Goal: Transaction & Acquisition: Book appointment/travel/reservation

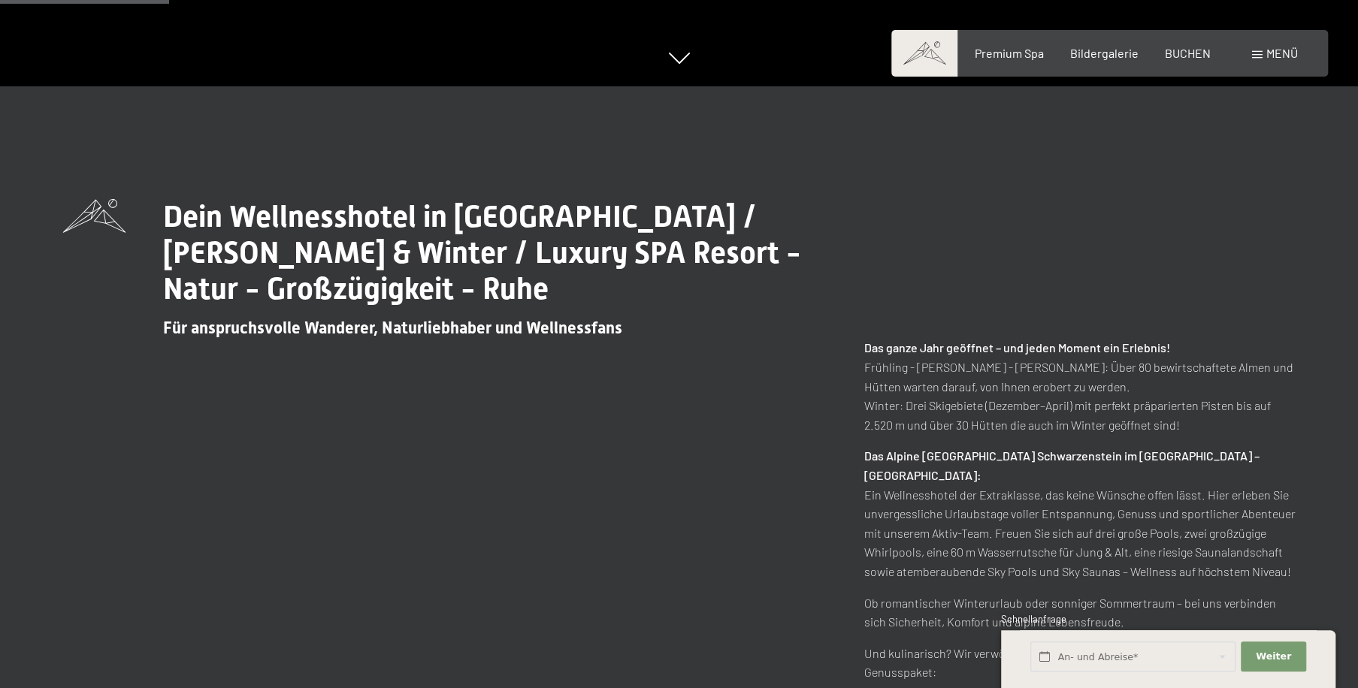
scroll to position [1205, 0]
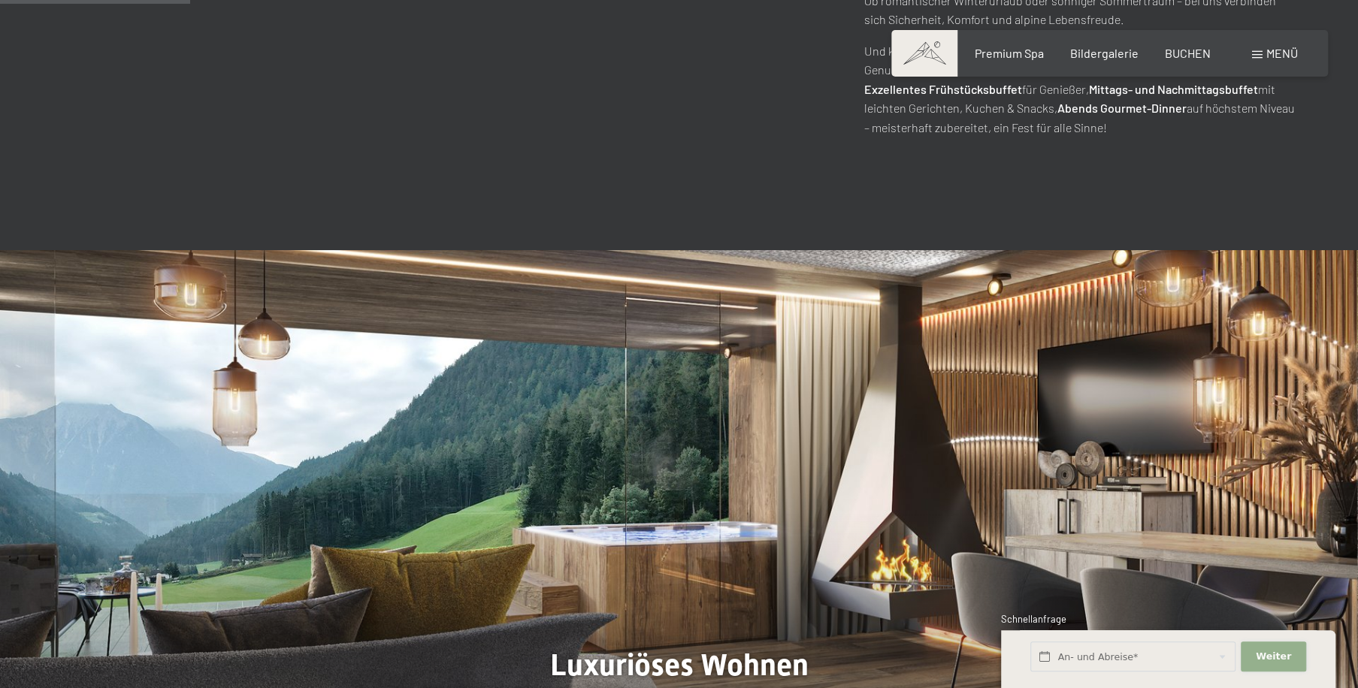
click at [1272, 658] on span "Weiter" at bounding box center [1273, 657] width 35 height 14
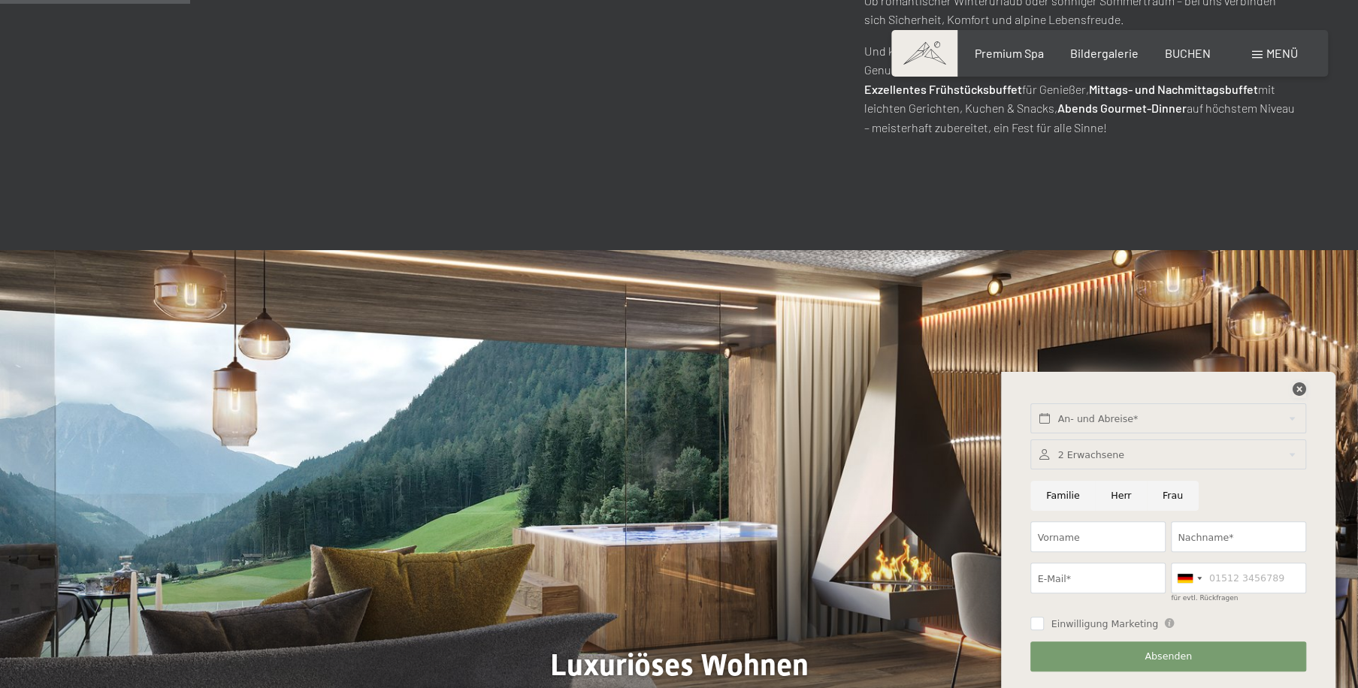
click at [1299, 388] on icon at bounding box center [1300, 390] width 14 height 14
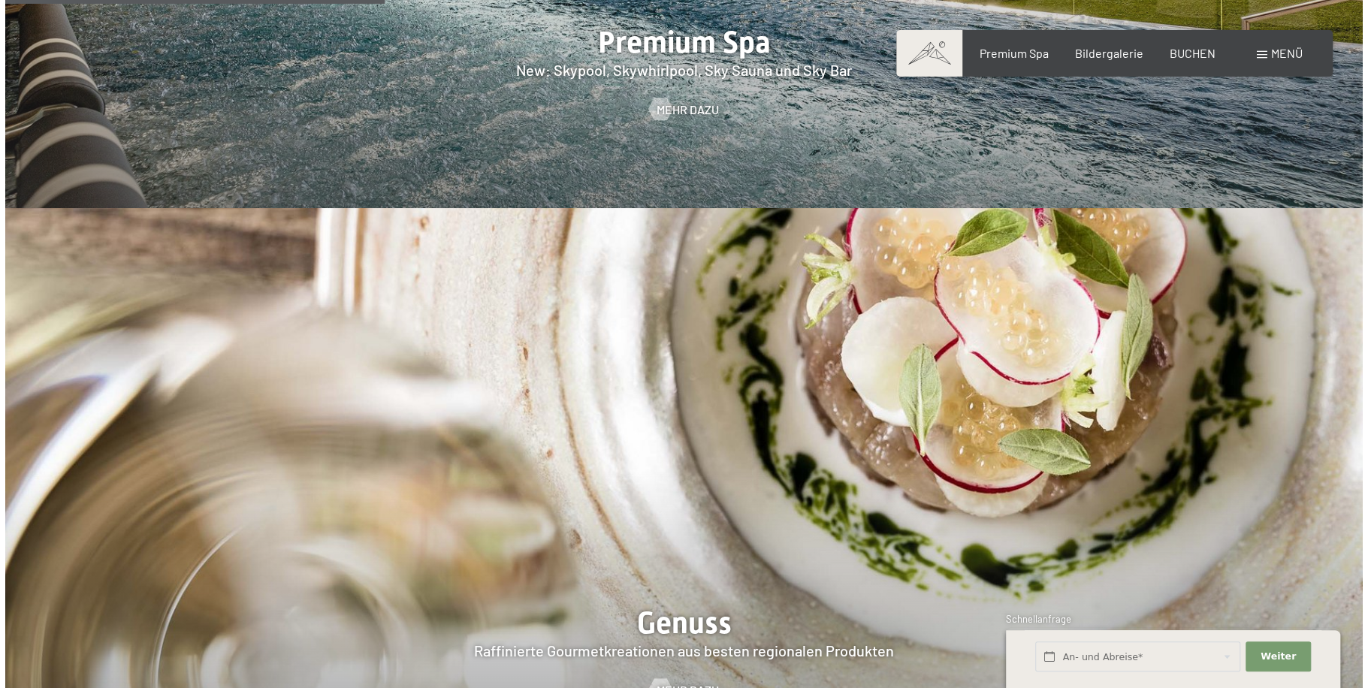
scroll to position [1807, 0]
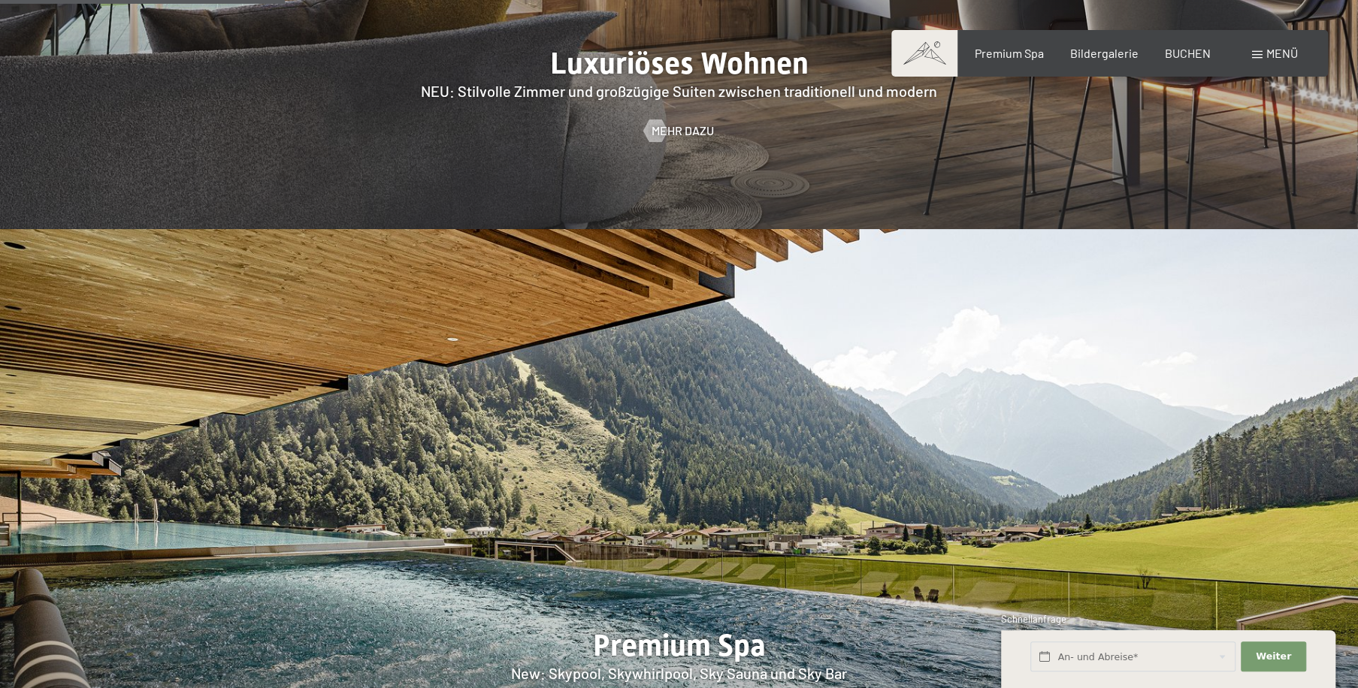
click at [1260, 56] on span at bounding box center [1257, 55] width 11 height 8
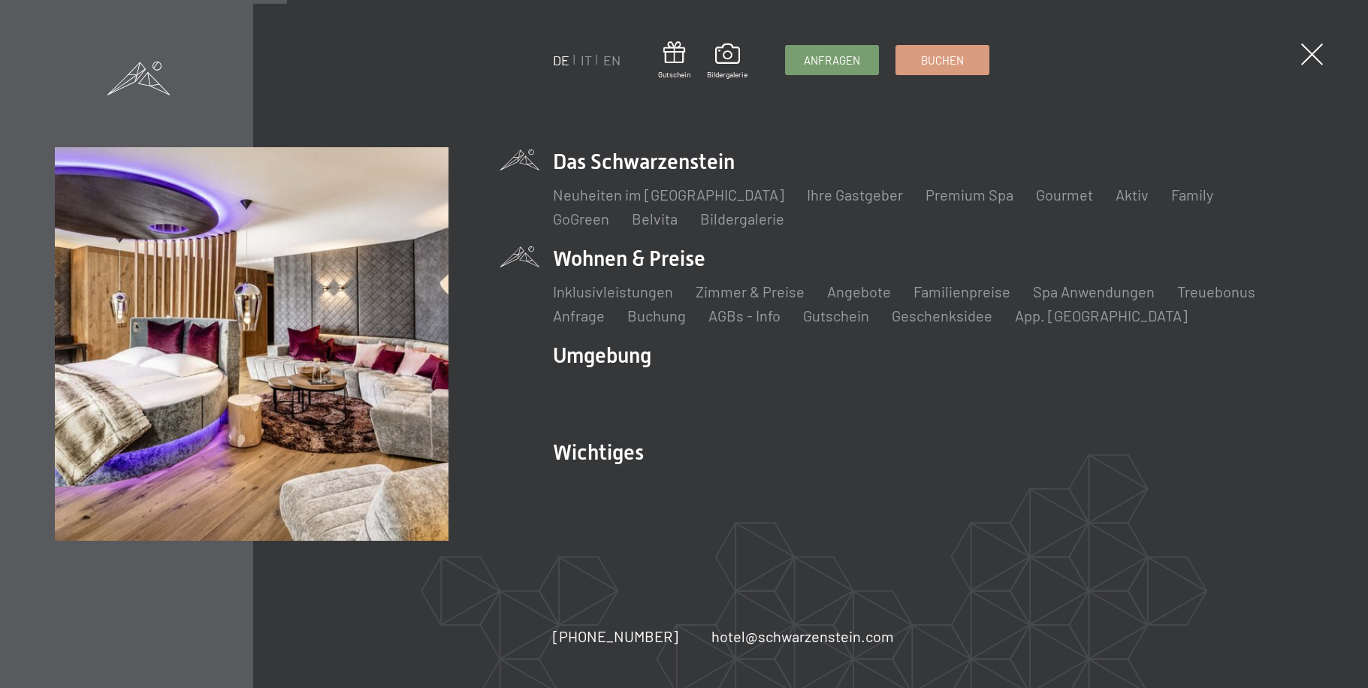
click at [588, 256] on li "Wohnen & Preise Inklusivleistungen Zimmer & Preise Liste Angebote Liste Familie…" at bounding box center [933, 285] width 761 height 82
click at [752, 294] on link "Zimmer & Preise" at bounding box center [750, 292] width 109 height 18
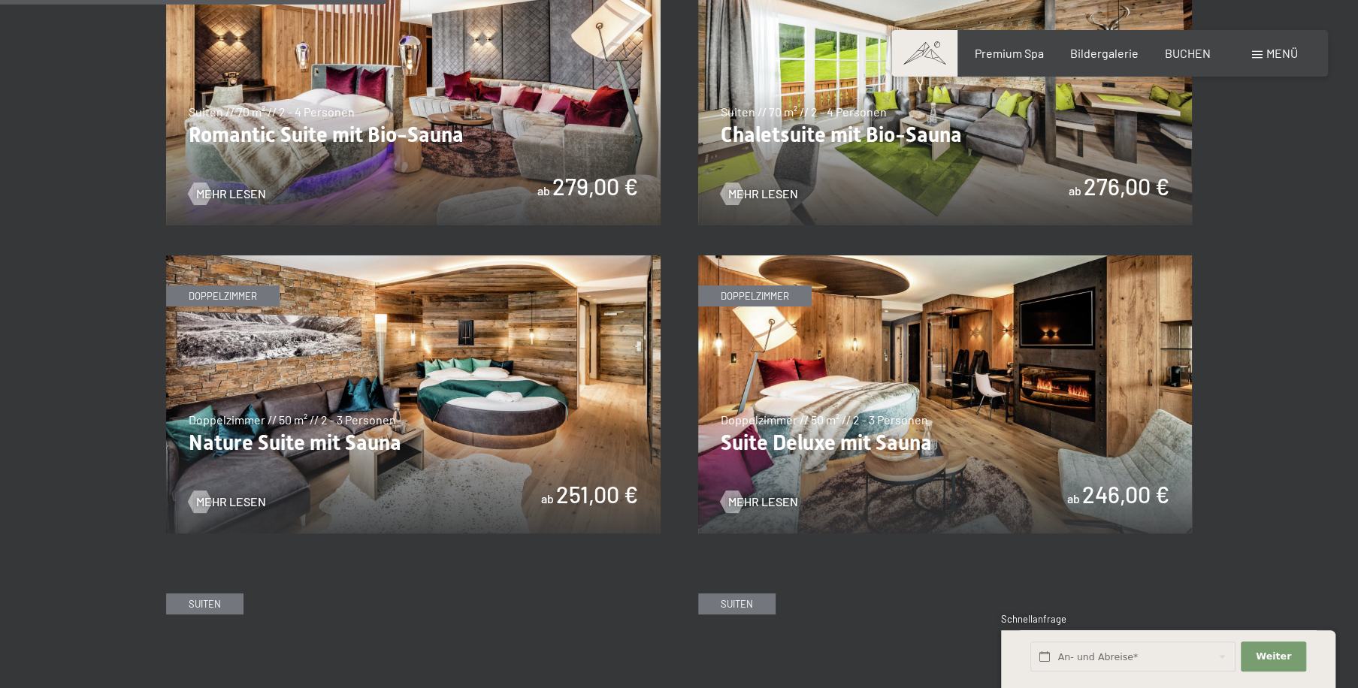
scroll to position [1610, 0]
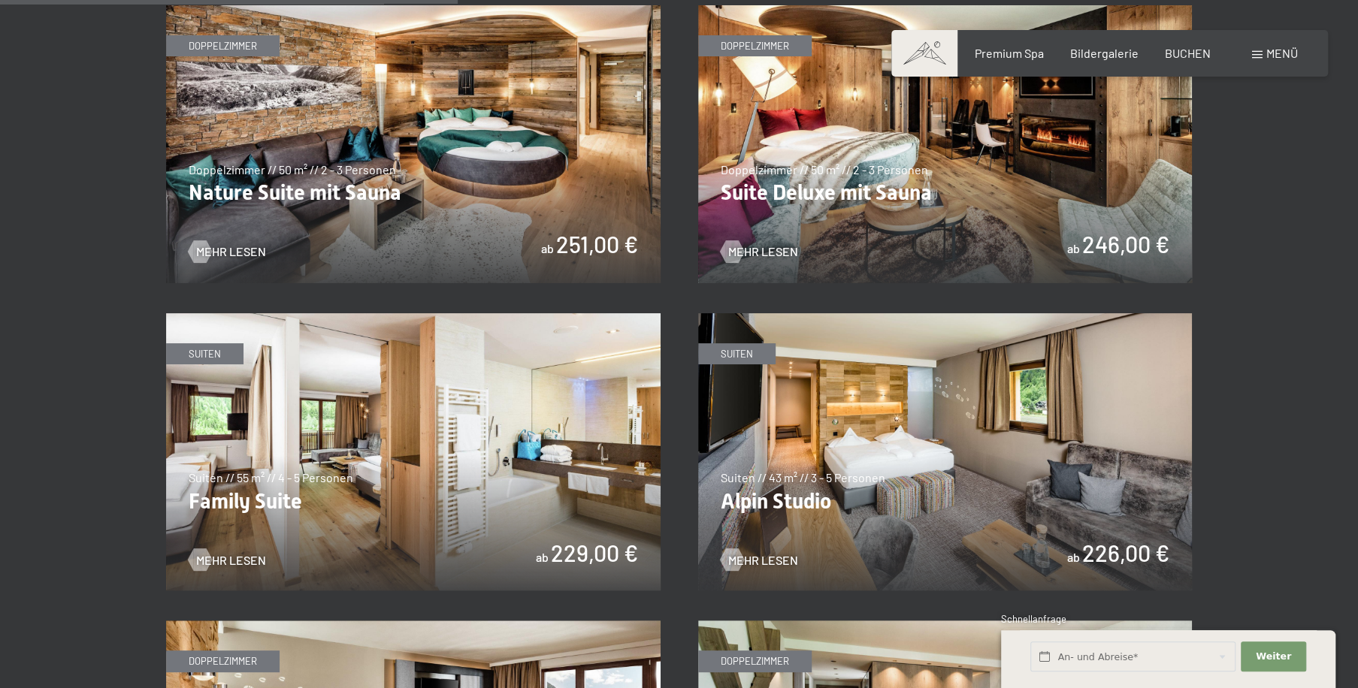
click at [234, 494] on img at bounding box center [413, 452] width 494 height 278
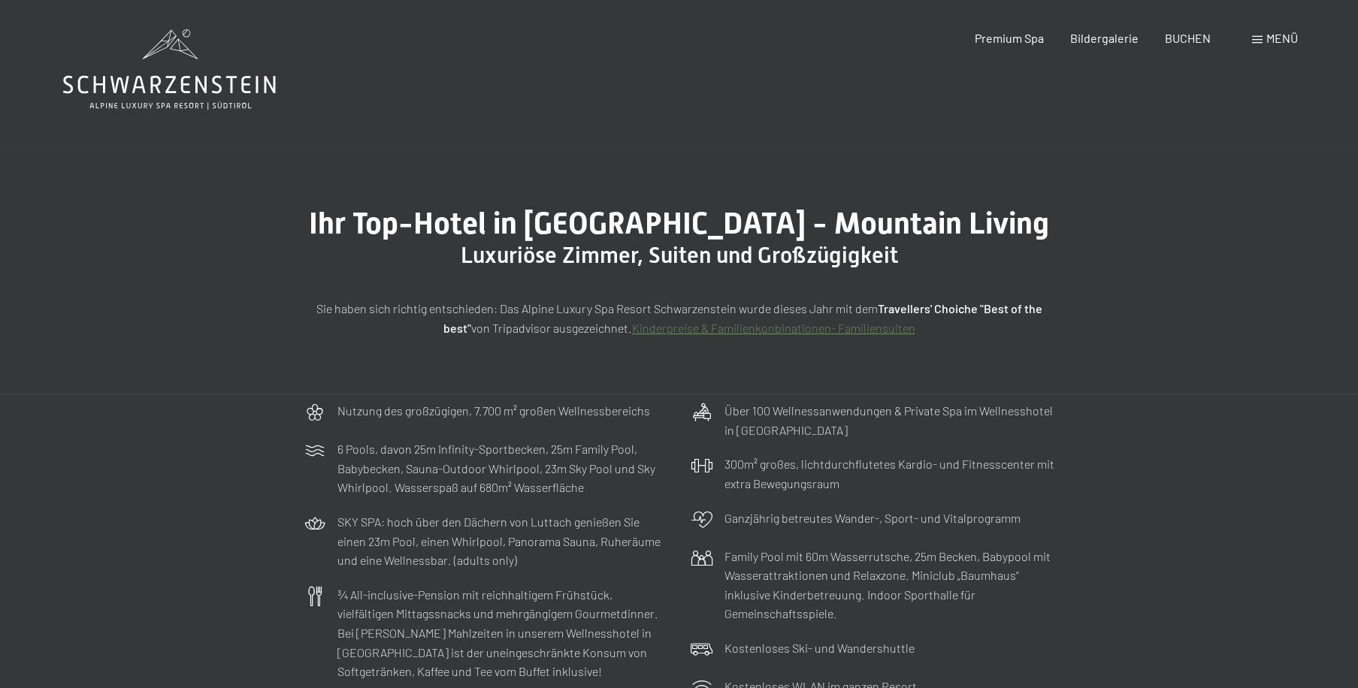
scroll to position [0, 0]
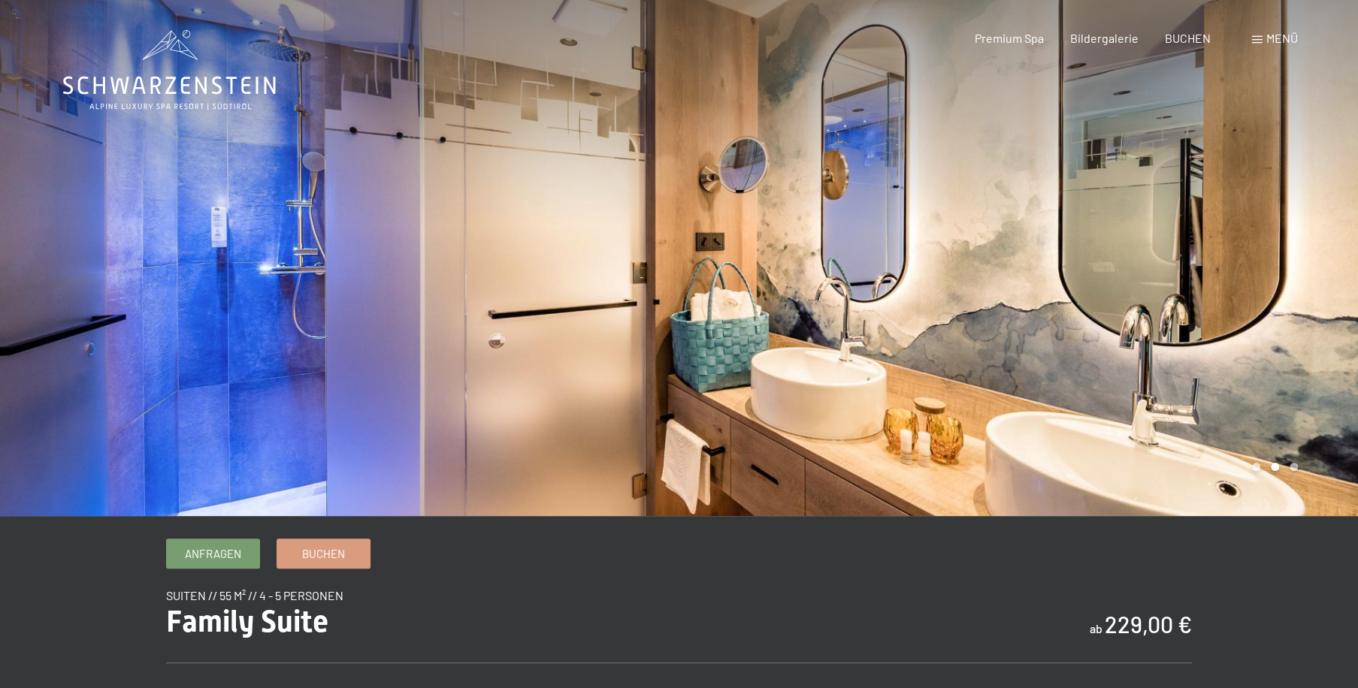
click at [1237, 342] on div at bounding box center [1018, 258] width 679 height 516
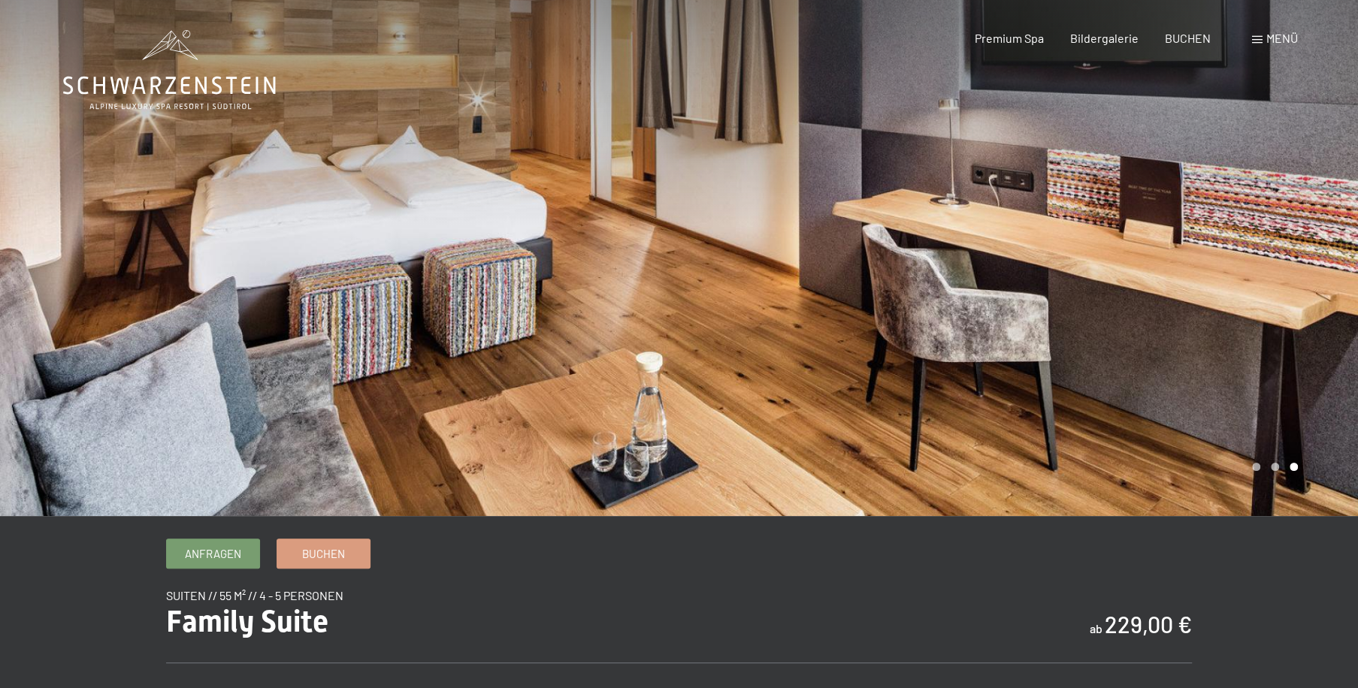
click at [1237, 342] on div at bounding box center [1018, 258] width 679 height 516
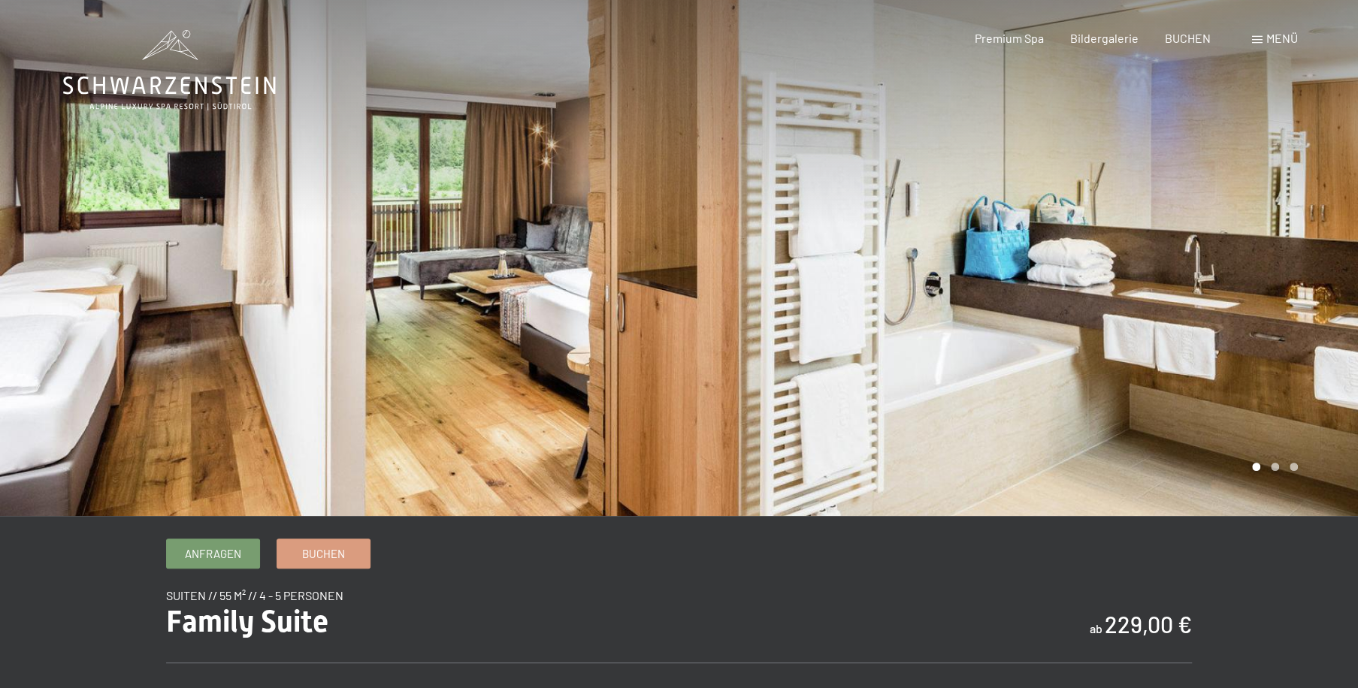
click at [1237, 342] on div at bounding box center [1018, 258] width 679 height 516
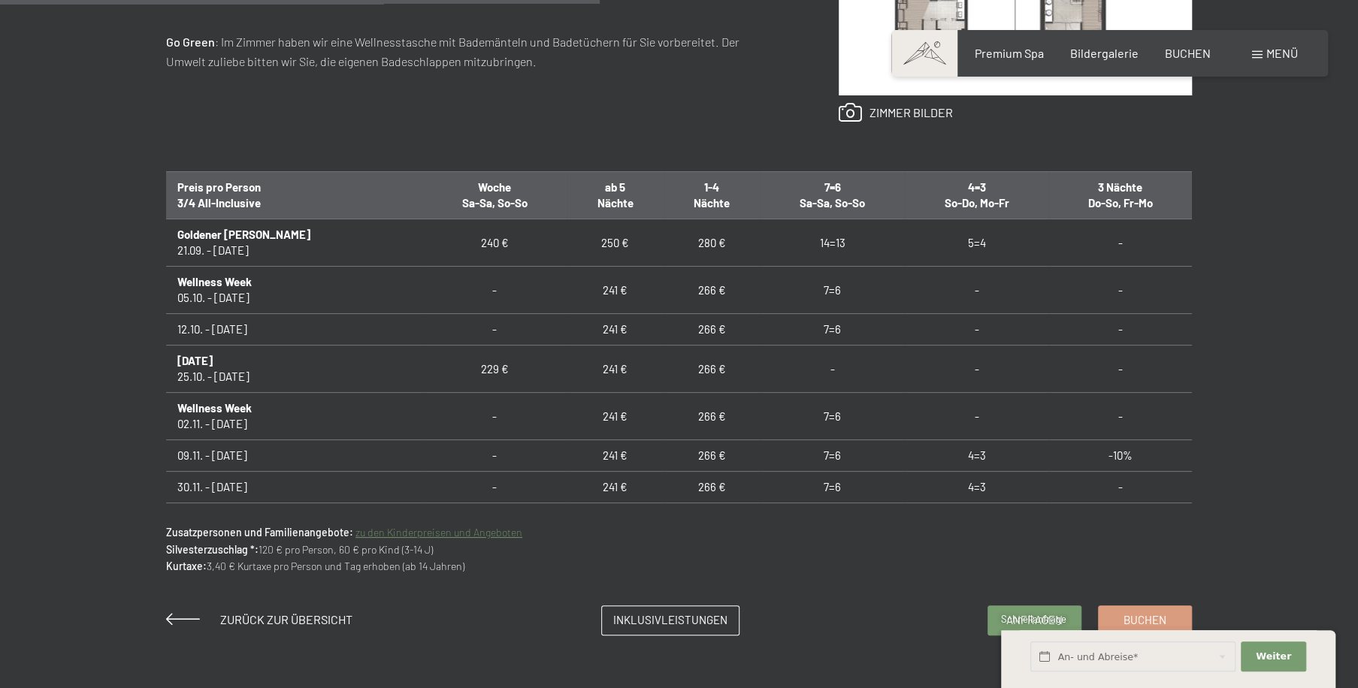
scroll to position [864, 0]
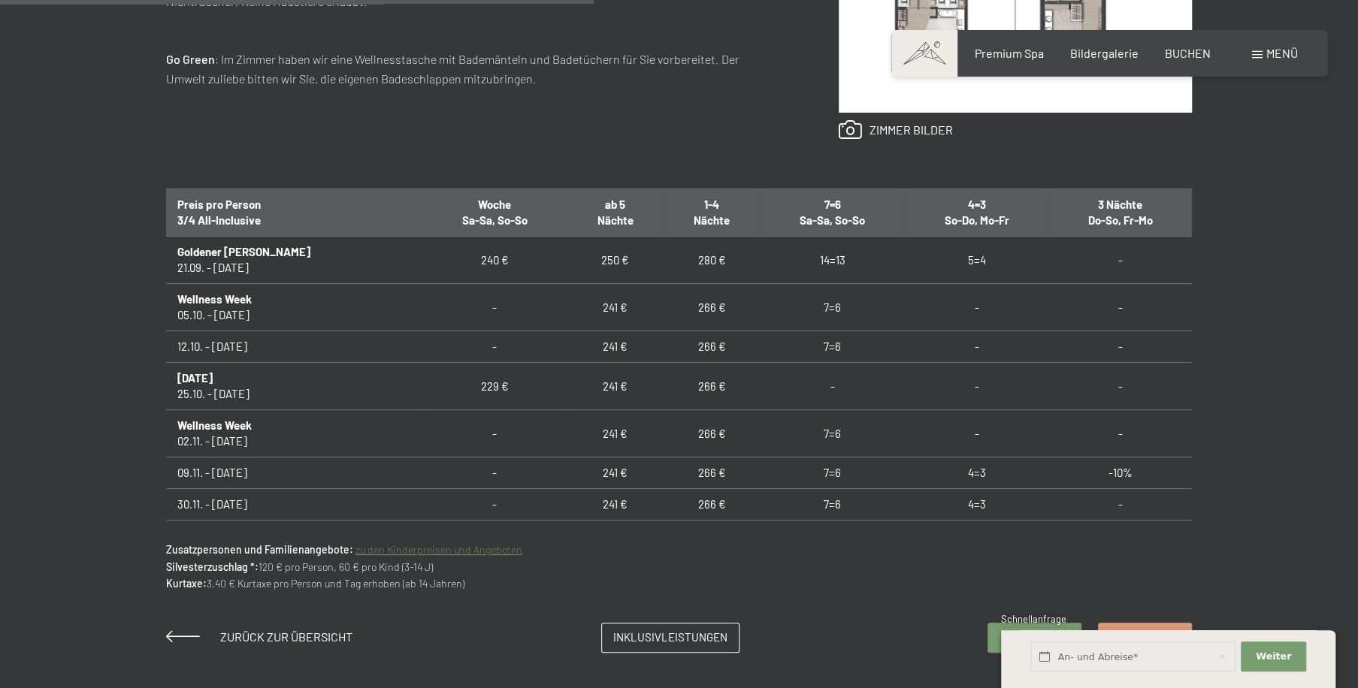
click at [567, 340] on td "241 €" at bounding box center [615, 347] width 96 height 32
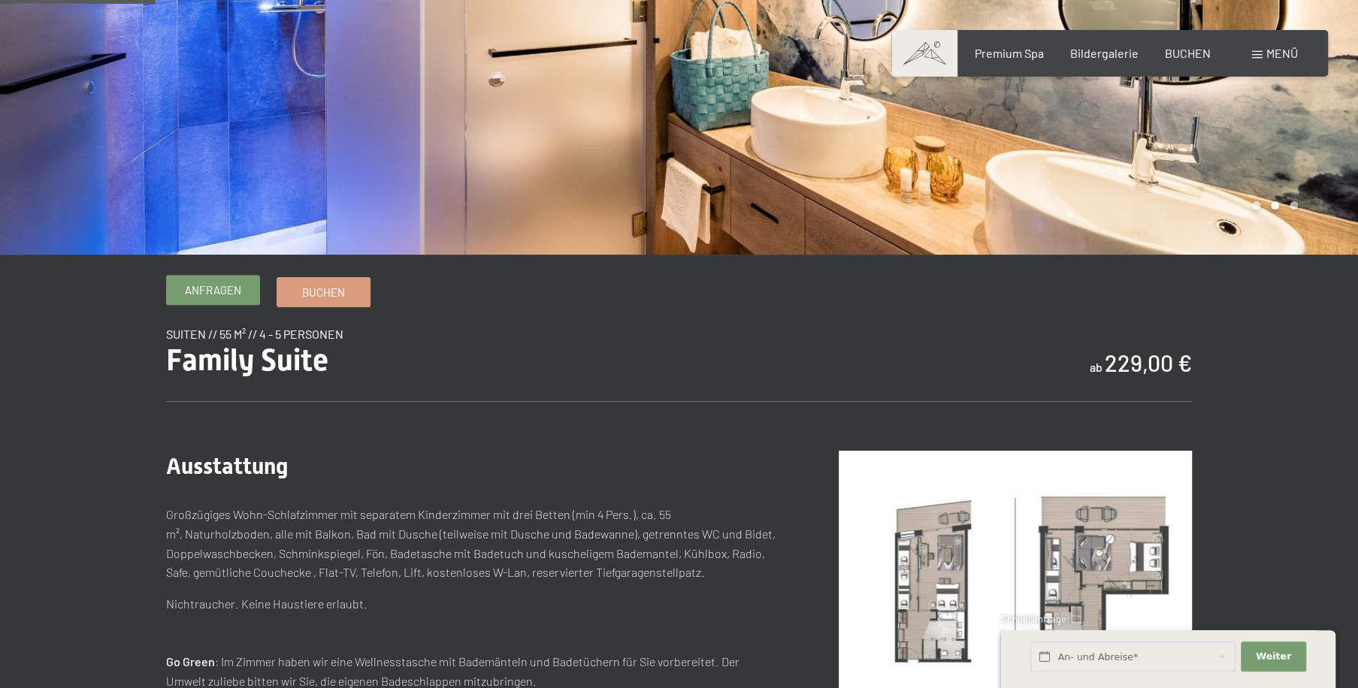
scroll to position [0, 0]
